Goal: Task Accomplishment & Management: Manage account settings

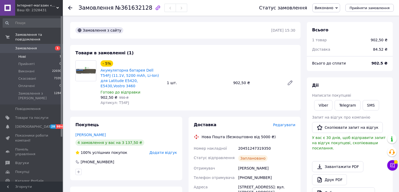
click at [18, 53] on li "Нові 1" at bounding box center [32, 56] width 64 height 7
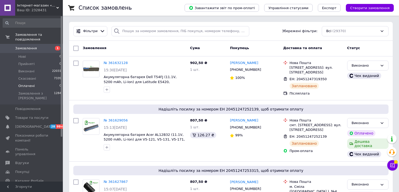
click at [24, 84] on span "Оплачені" at bounding box center [26, 86] width 16 height 5
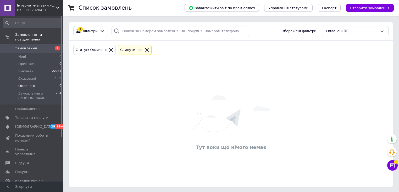
click at [144, 50] on icon at bounding box center [146, 50] width 5 height 5
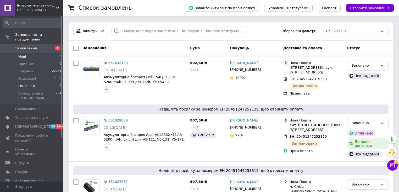
click at [24, 53] on li "Нові 0" at bounding box center [32, 56] width 64 height 7
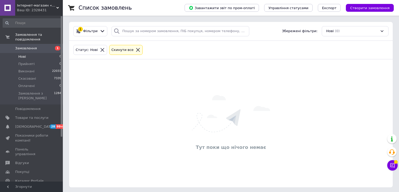
click at [136, 50] on icon at bounding box center [138, 50] width 5 height 5
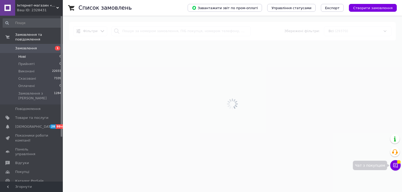
click at [397, 47] on body "Інтернет-магазин «MyBattery» Ваш ID: 2328431 Сайт Інтернет-магазин «MyBattery» …" at bounding box center [201, 23] width 402 height 47
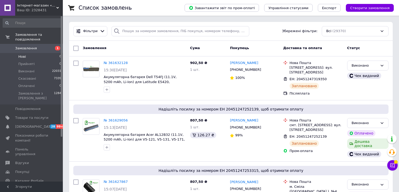
click at [395, 167] on button "Чат з покупцем" at bounding box center [392, 165] width 10 height 10
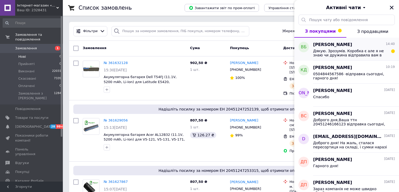
click at [350, 55] on span "Дякую. Зрозумів. Коробка є але я не знаю чи дружина відправила вам в вашій коро…" at bounding box center [350, 53] width 74 height 8
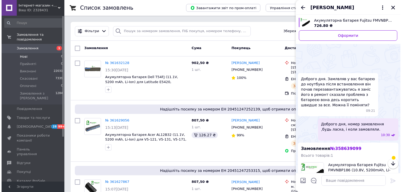
scroll to position [331, 0]
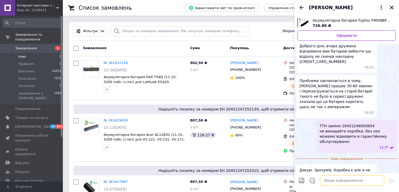
click at [357, 183] on textarea at bounding box center [352, 181] width 64 height 10
click at [389, 9] on button "Закрити" at bounding box center [391, 7] width 6 height 6
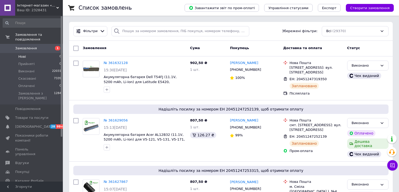
click at [19, 46] on span "Замовлення" at bounding box center [26, 48] width 22 height 5
click at [27, 54] on li "Нові 0" at bounding box center [32, 56] width 64 height 7
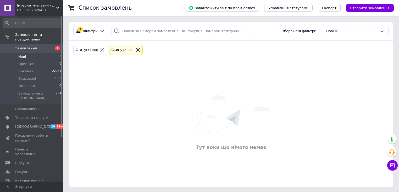
click at [136, 48] on icon at bounding box center [138, 50] width 5 height 5
